Goal: Check status: Check status

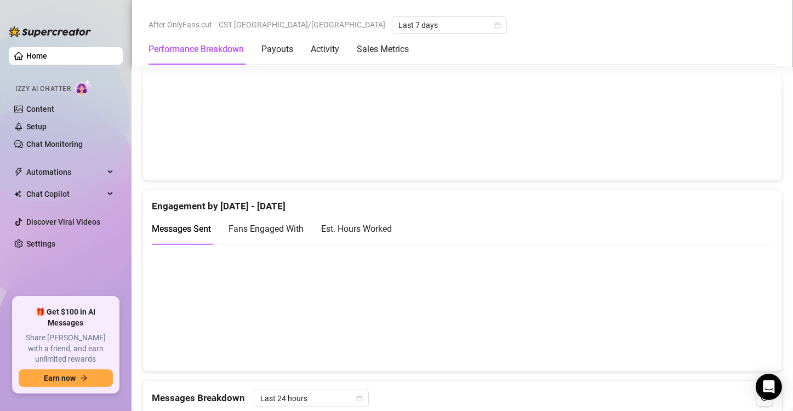
scroll to position [632, 0]
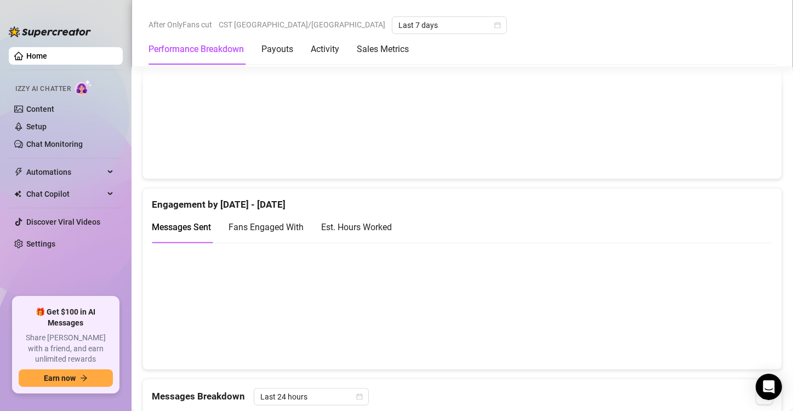
click at [382, 226] on div "Est. Hours Worked" at bounding box center [356, 227] width 71 height 14
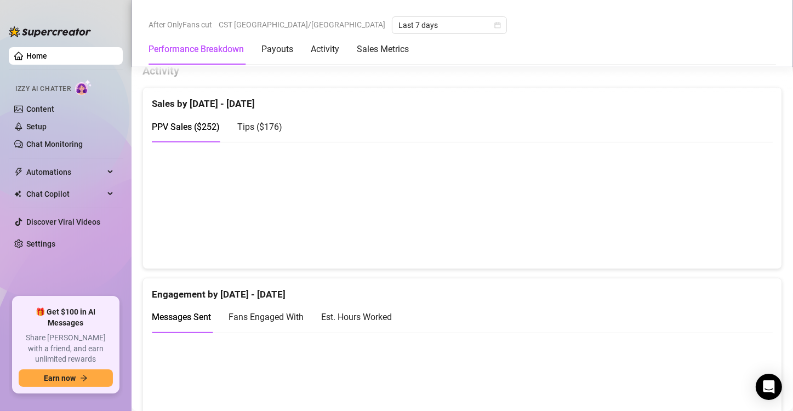
scroll to position [690, 0]
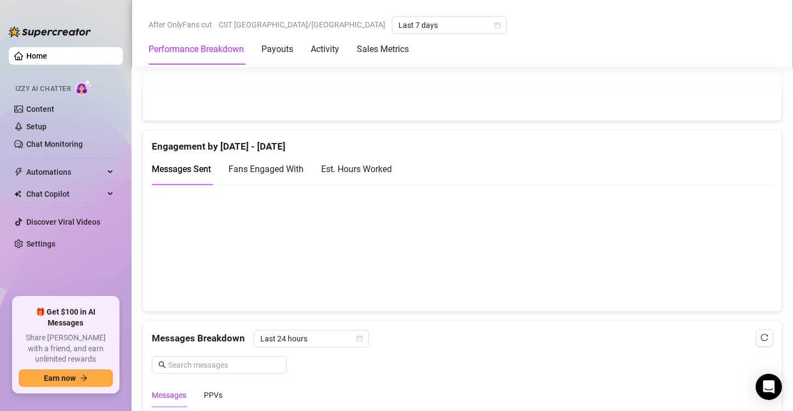
click at [352, 173] on div "Est. Hours Worked" at bounding box center [356, 169] width 71 height 14
